Goal: Download file/media

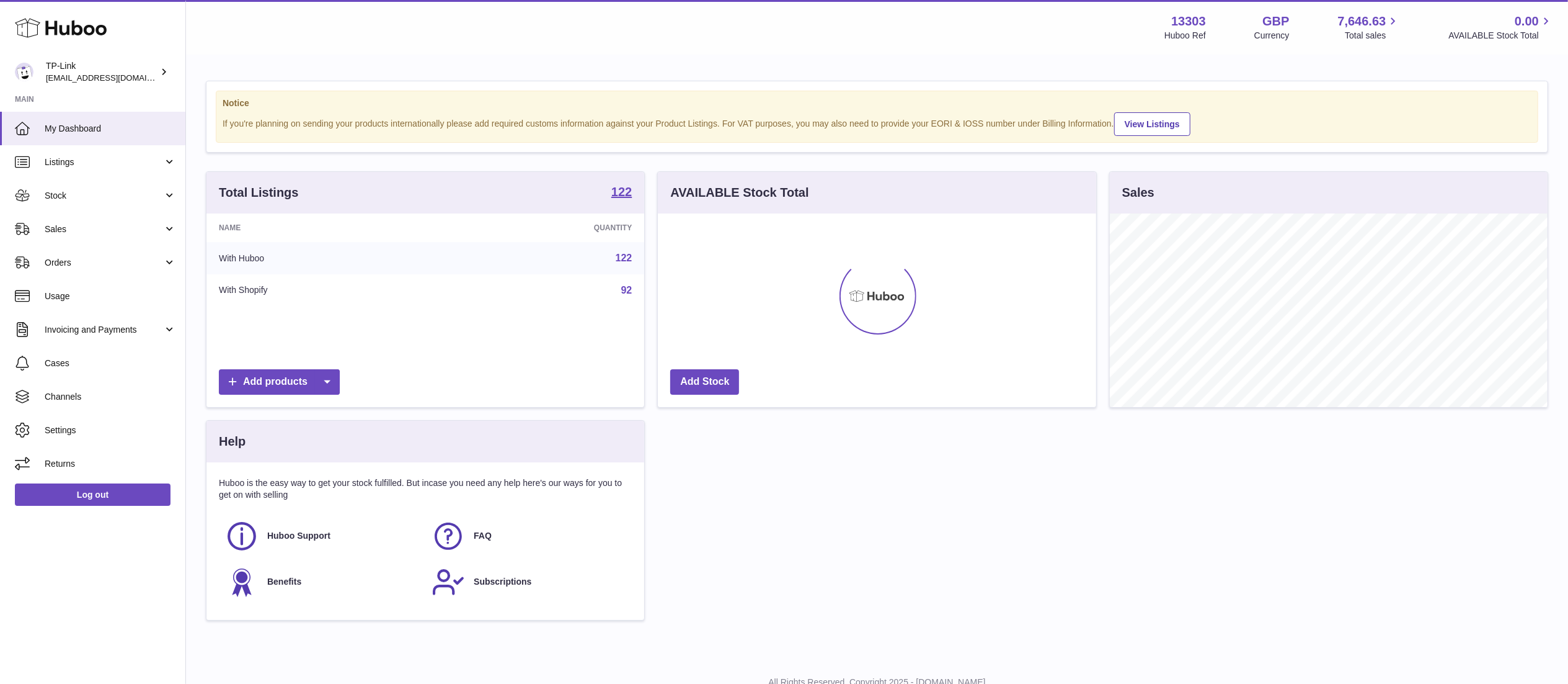
scroll to position [194, 438]
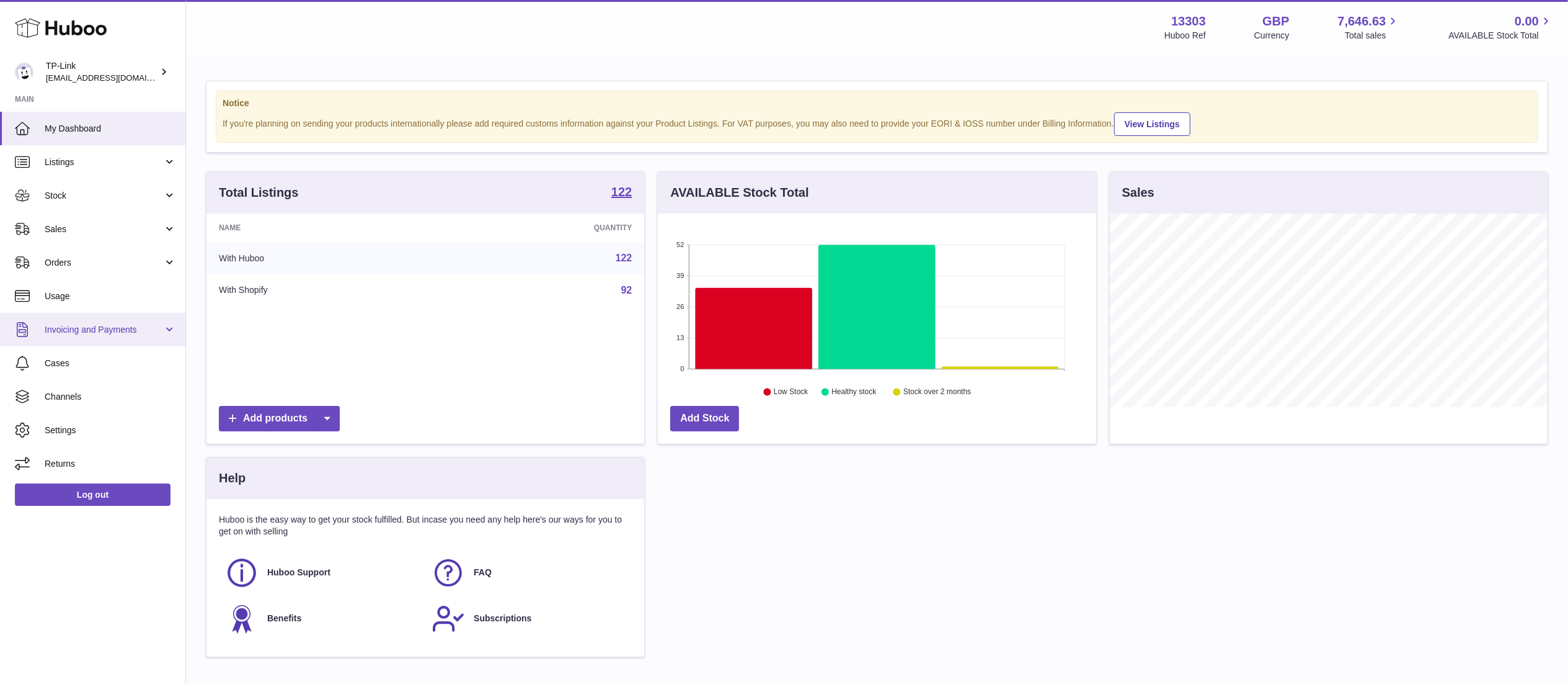
click at [120, 329] on span "Invoicing and Payments" at bounding box center [104, 329] width 119 height 12
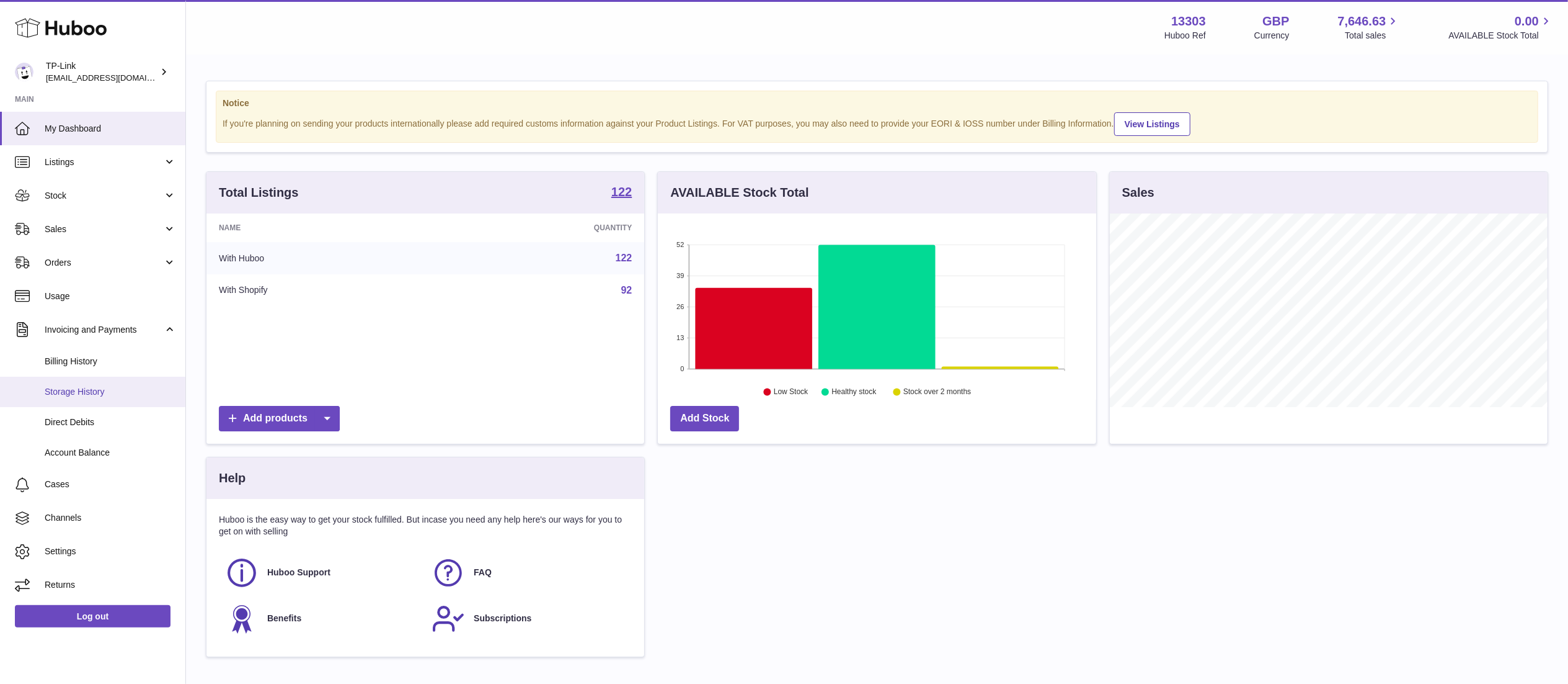
click at [124, 389] on span "Storage History" at bounding box center [110, 391] width 131 height 12
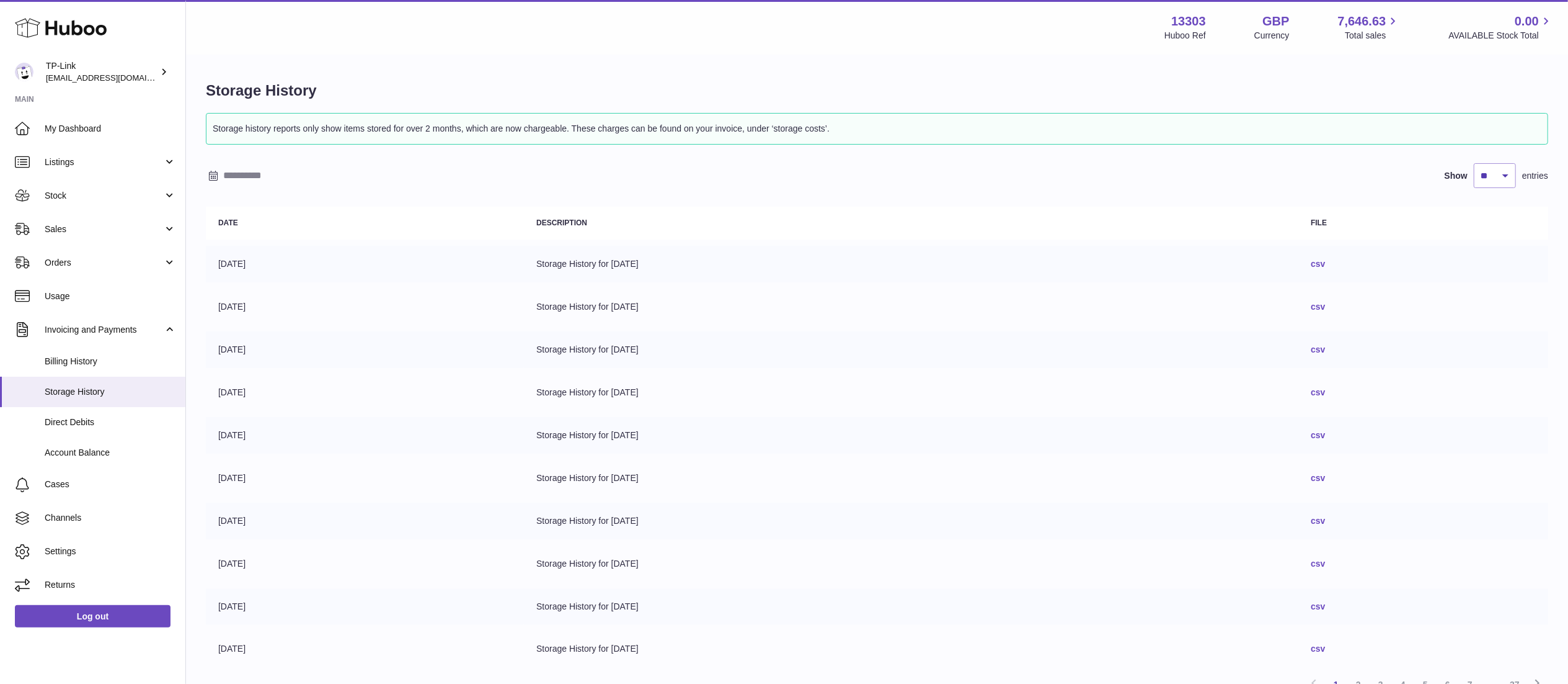
click at [1325, 265] on link "csv" at bounding box center [1318, 263] width 14 height 10
click at [1325, 302] on link "csv" at bounding box center [1318, 306] width 14 height 10
